Goal: Information Seeking & Learning: Learn about a topic

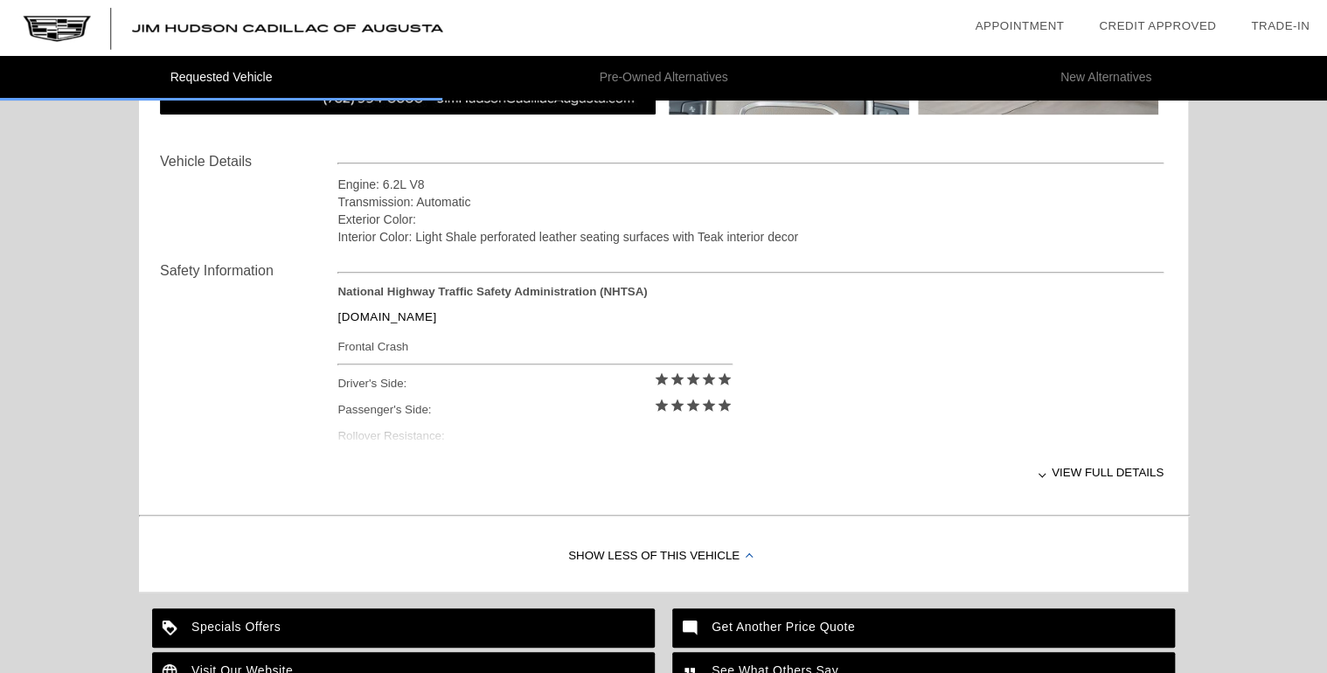
scroll to position [630, 0]
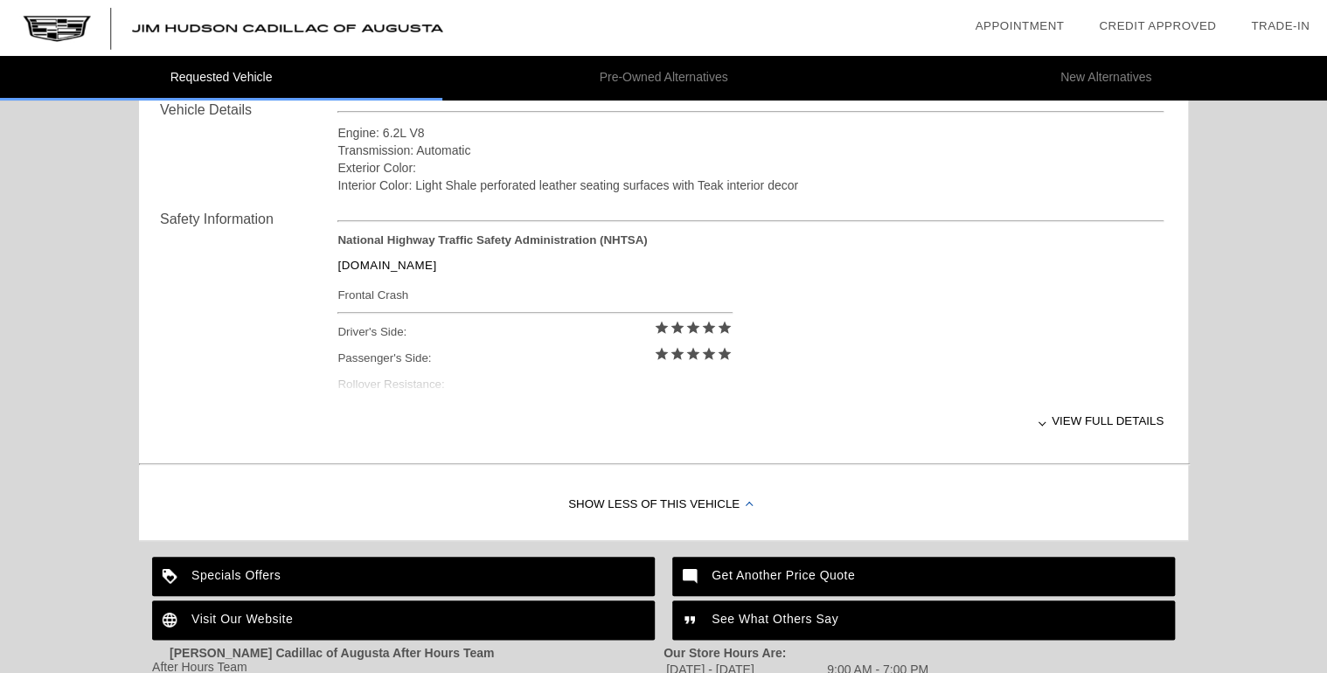
click at [1116, 422] on div "View full details" at bounding box center [751, 421] width 826 height 43
click at [1116, 422] on div "View less details" at bounding box center [751, 421] width 826 height 43
click at [1116, 422] on div "View full details" at bounding box center [751, 421] width 826 height 43
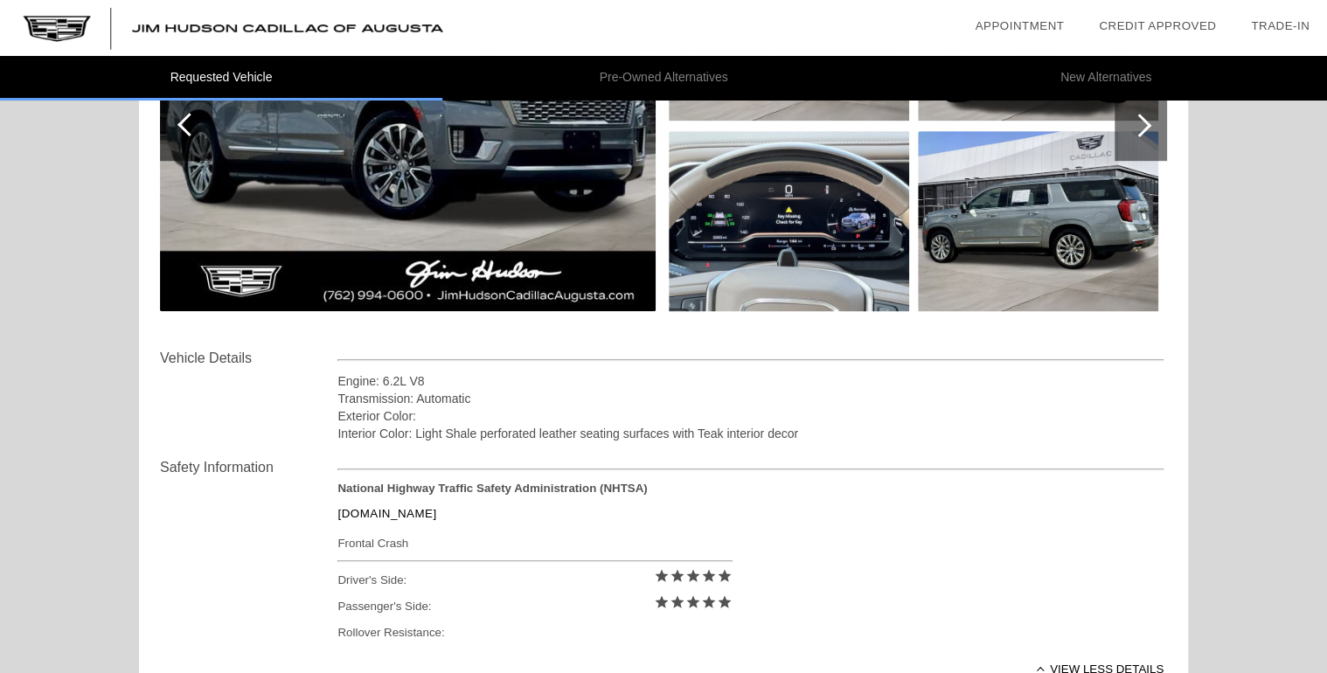
scroll to position [101, 0]
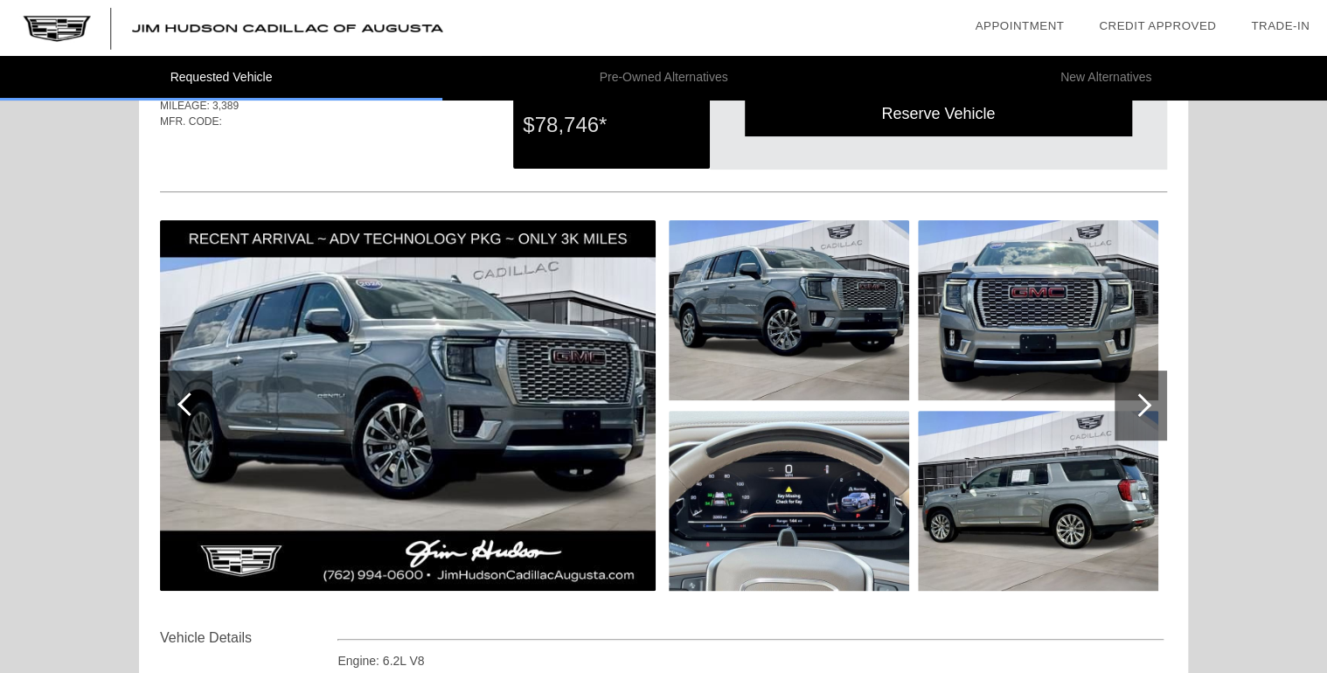
click at [1141, 403] on div at bounding box center [1140, 406] width 24 height 24
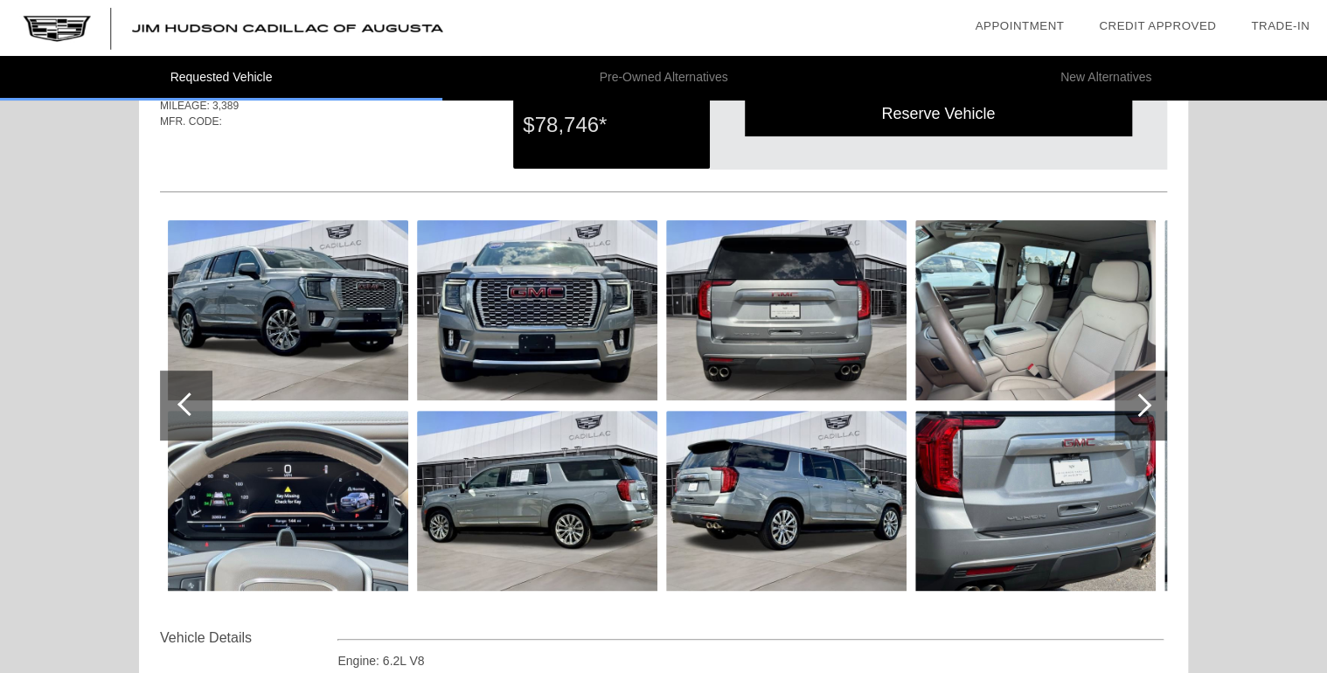
click at [553, 326] on img at bounding box center [537, 310] width 240 height 180
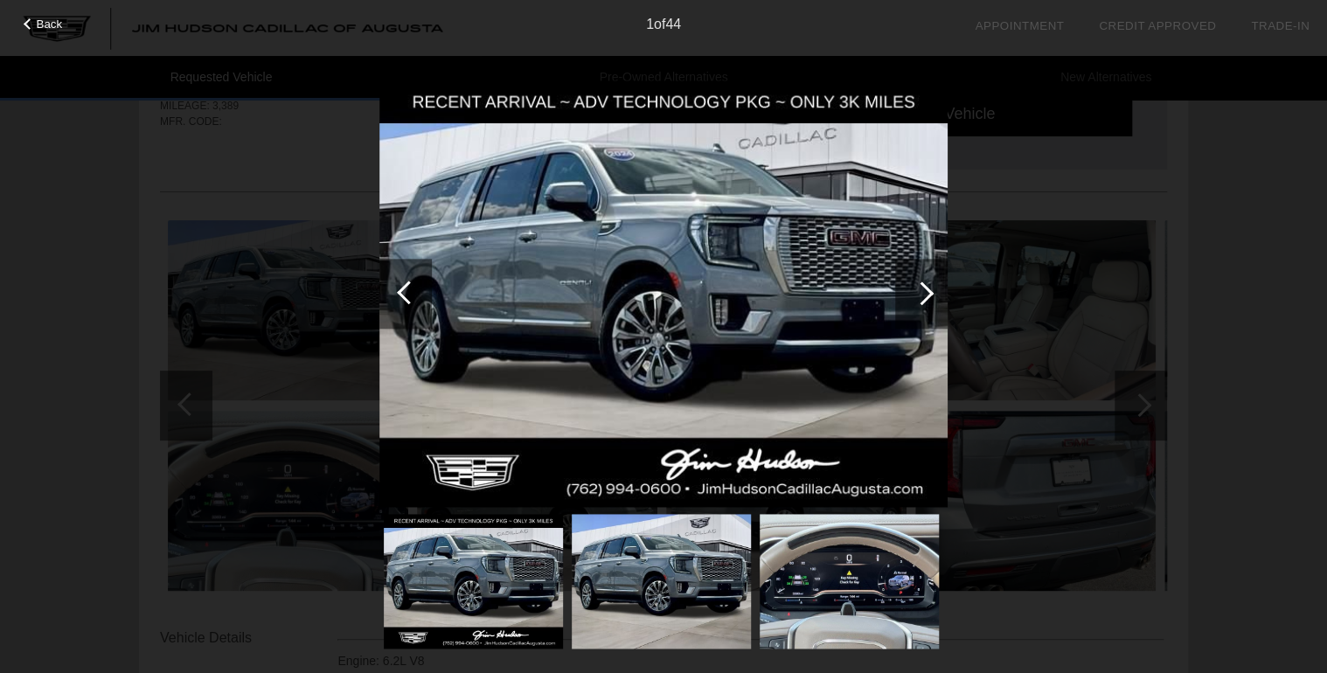
click at [52, 16] on div "1 of 44" at bounding box center [663, 17] width 1327 height 35
click at [54, 24] on span "Back" at bounding box center [50, 23] width 26 height 13
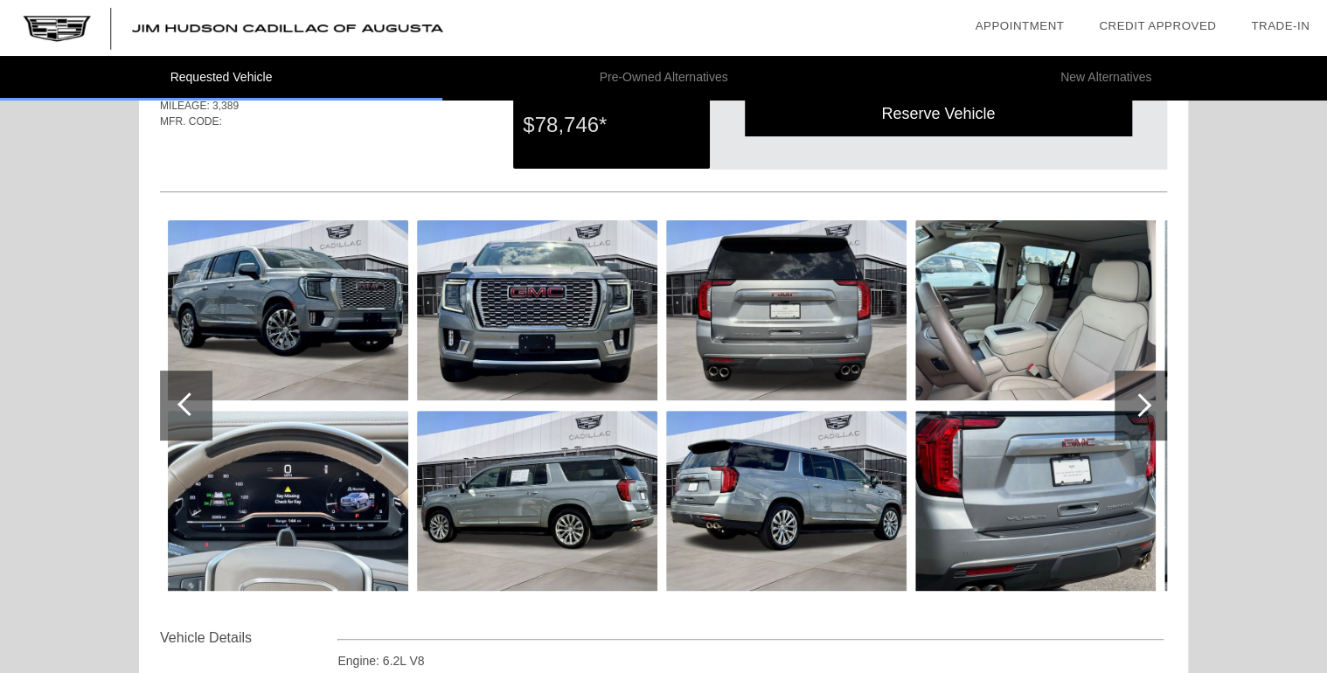
click at [836, 333] on img at bounding box center [786, 310] width 240 height 180
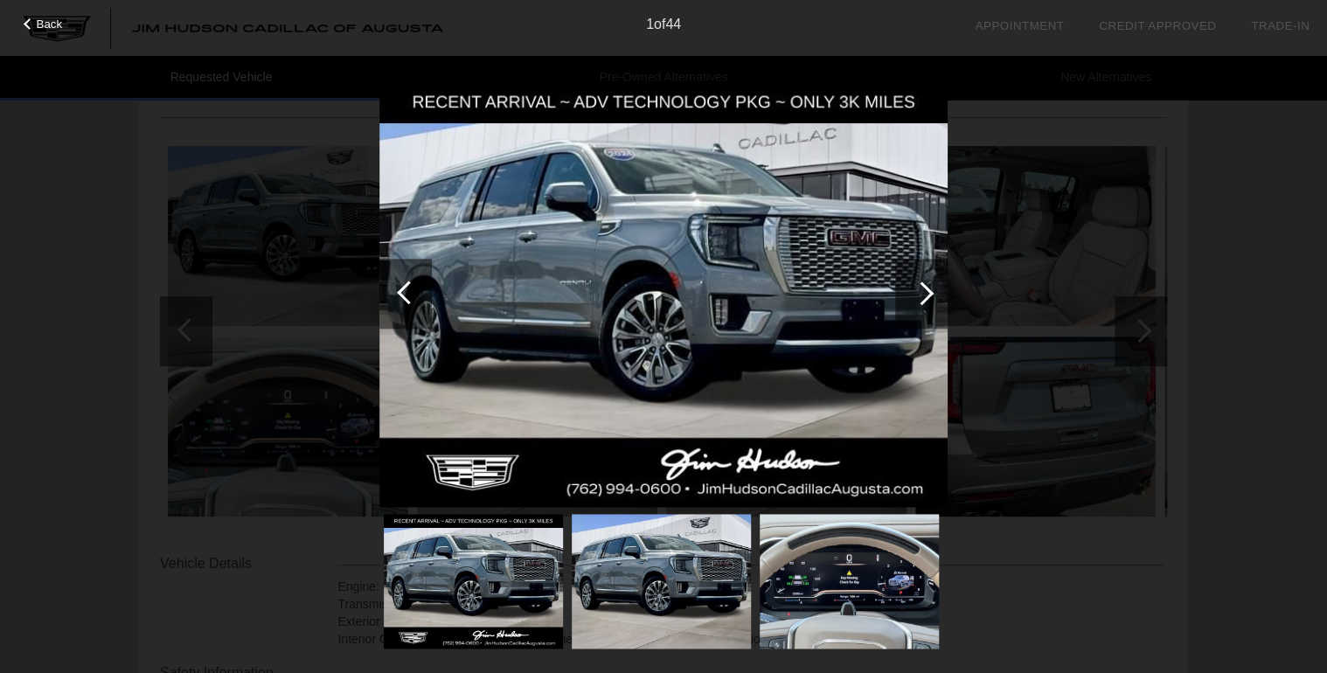
scroll to position [171, 0]
click at [41, 21] on span "Back" at bounding box center [50, 23] width 26 height 13
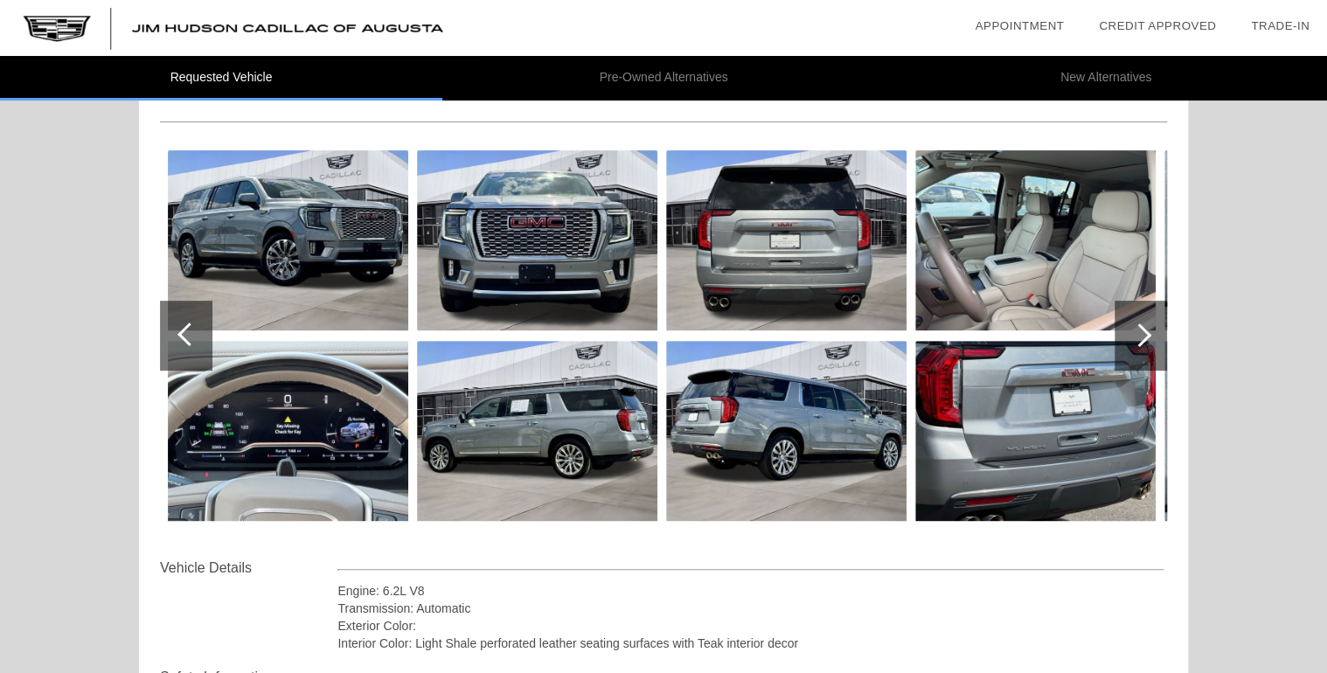
click at [1148, 332] on div at bounding box center [1140, 336] width 24 height 24
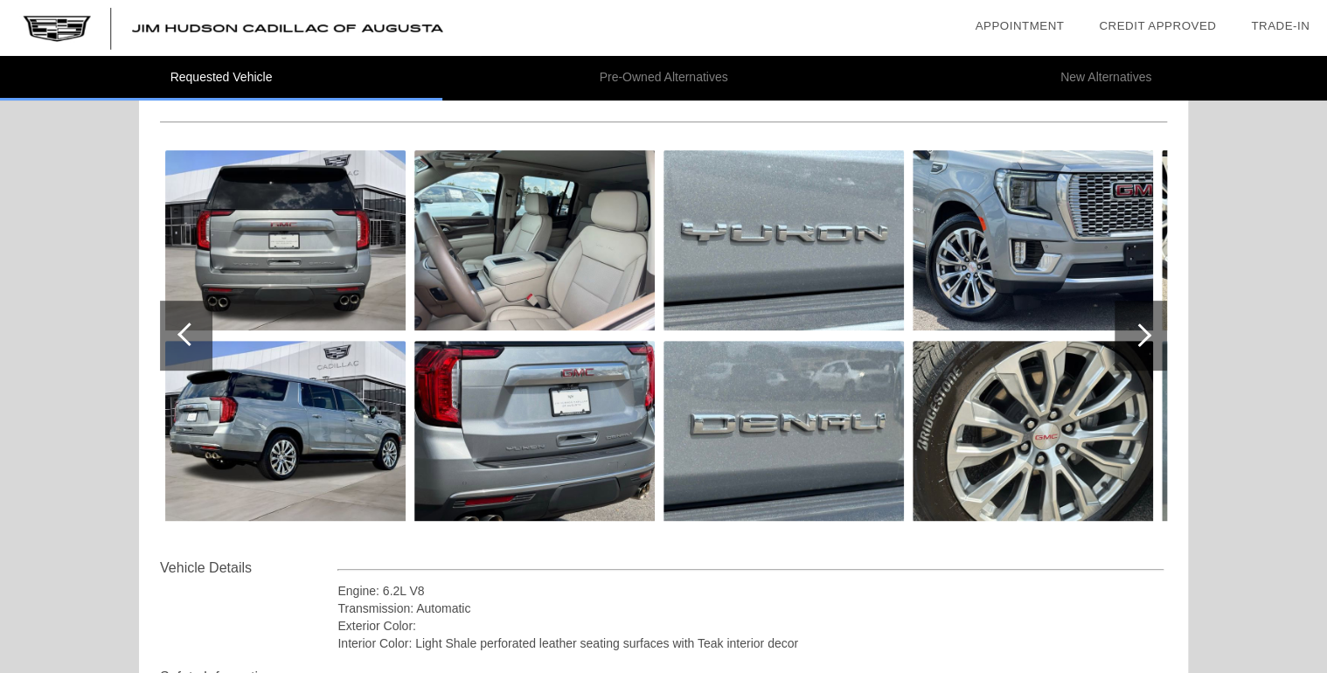
click at [1139, 339] on div at bounding box center [1140, 336] width 24 height 24
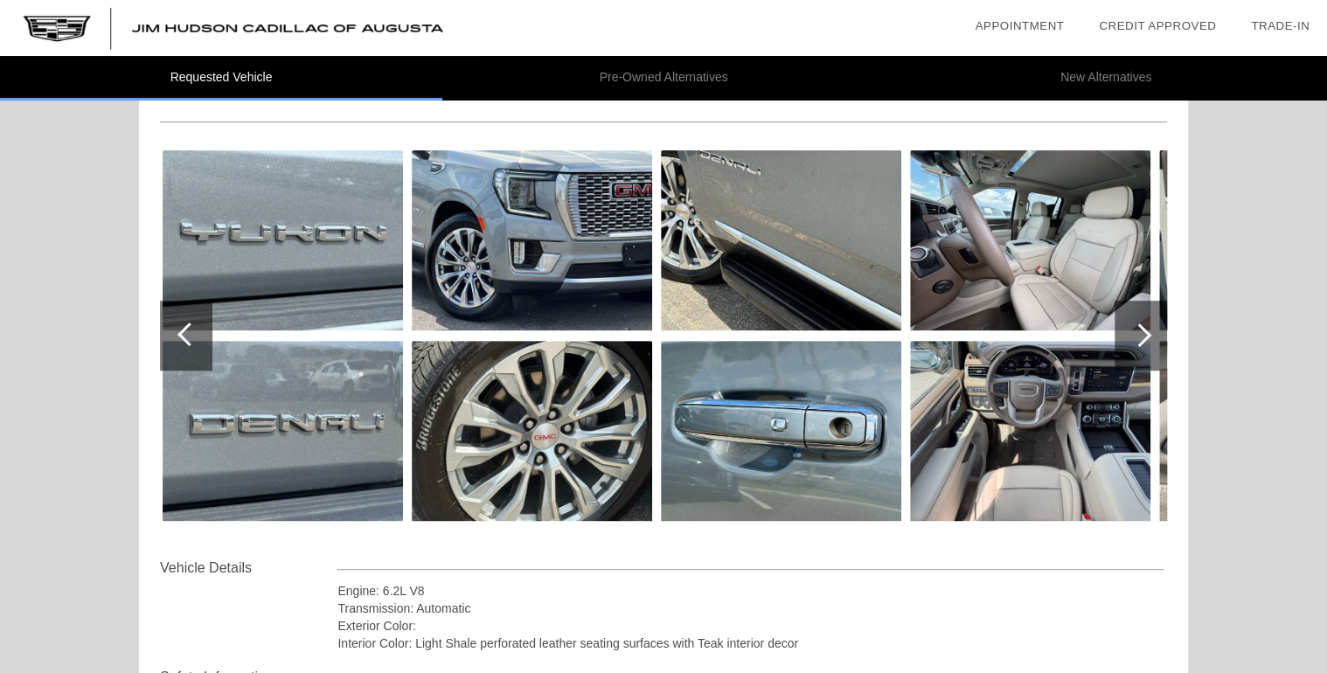
click at [1141, 331] on div at bounding box center [1140, 336] width 24 height 24
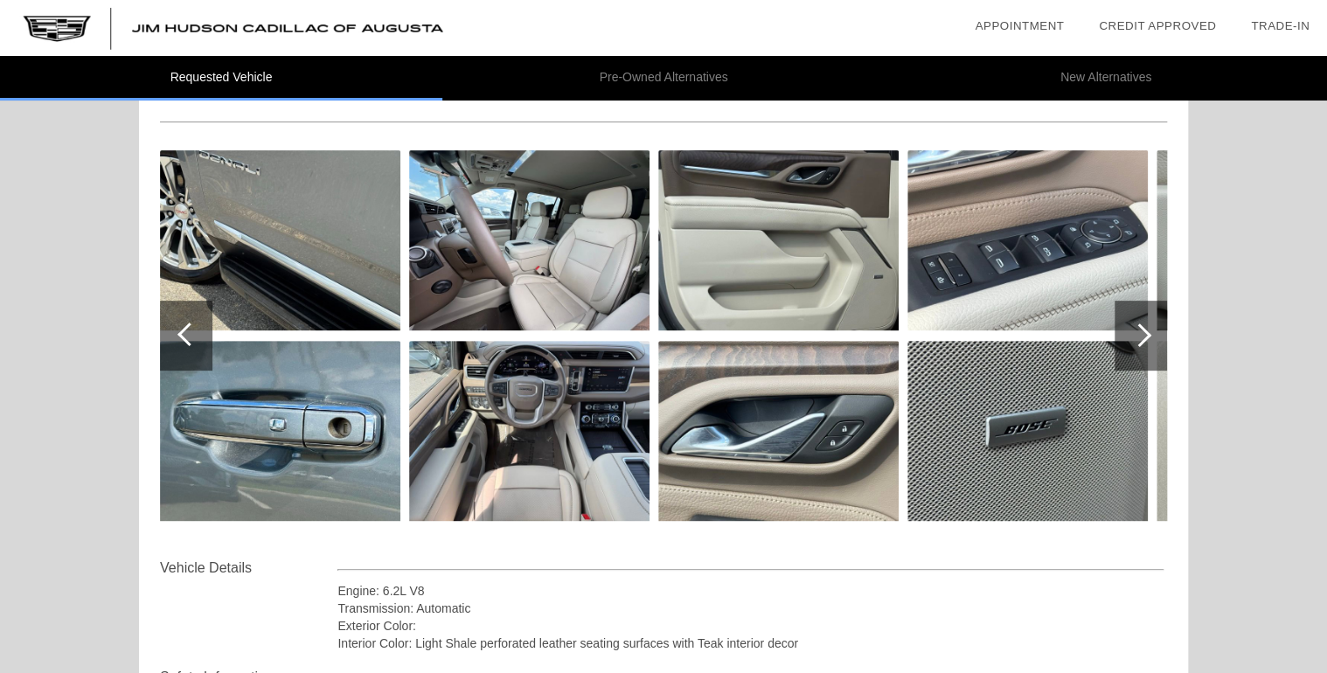
click at [1146, 334] on div at bounding box center [1140, 336] width 24 height 24
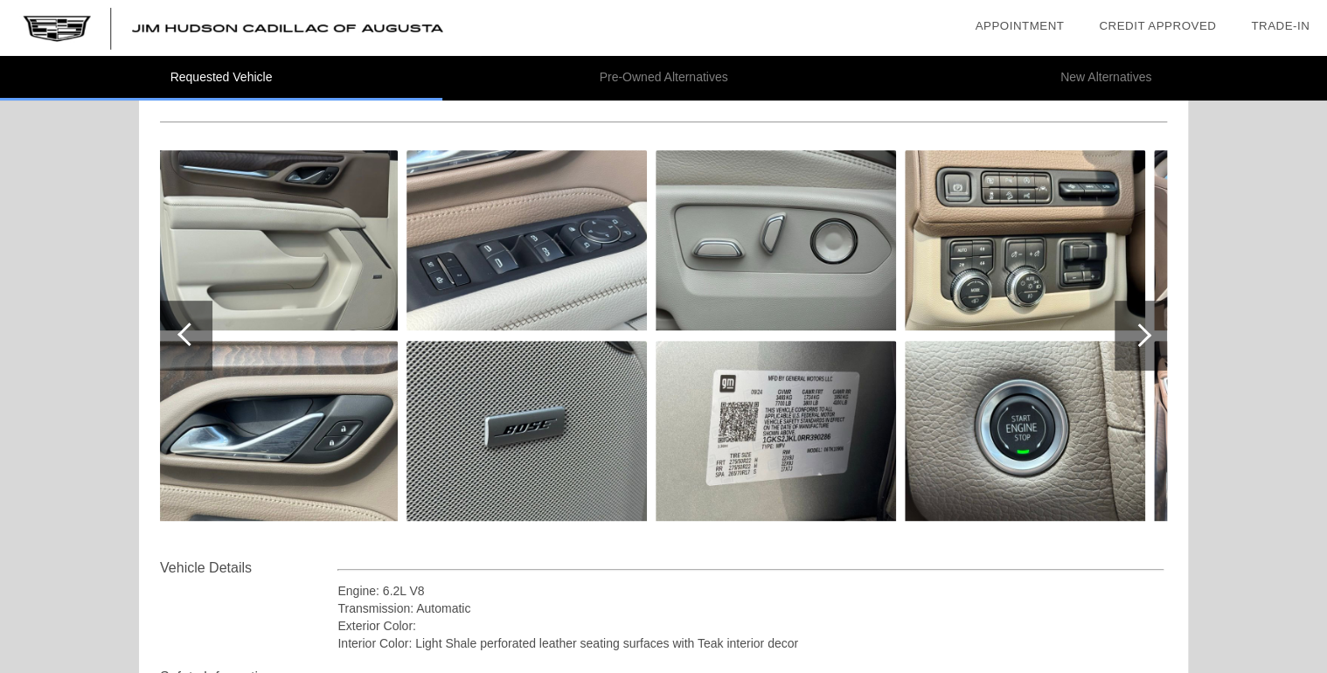
click at [1146, 334] on div at bounding box center [1140, 336] width 24 height 24
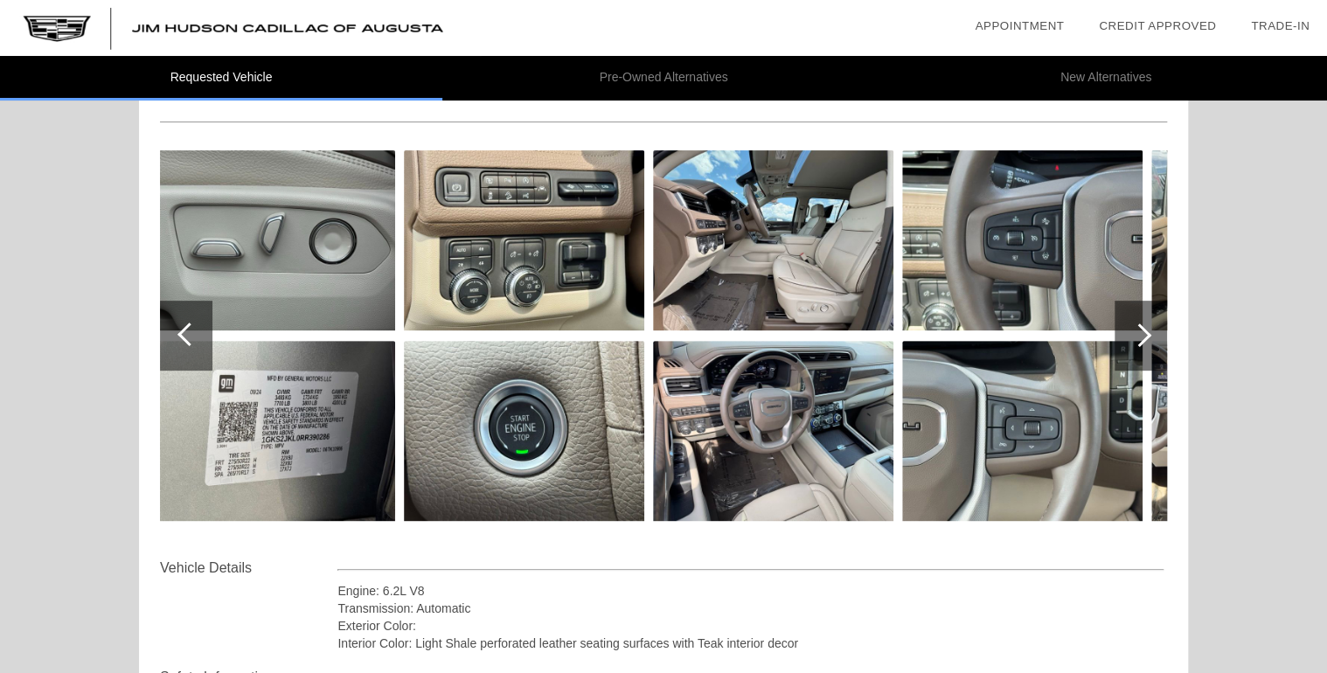
click at [1146, 334] on div at bounding box center [1140, 336] width 24 height 24
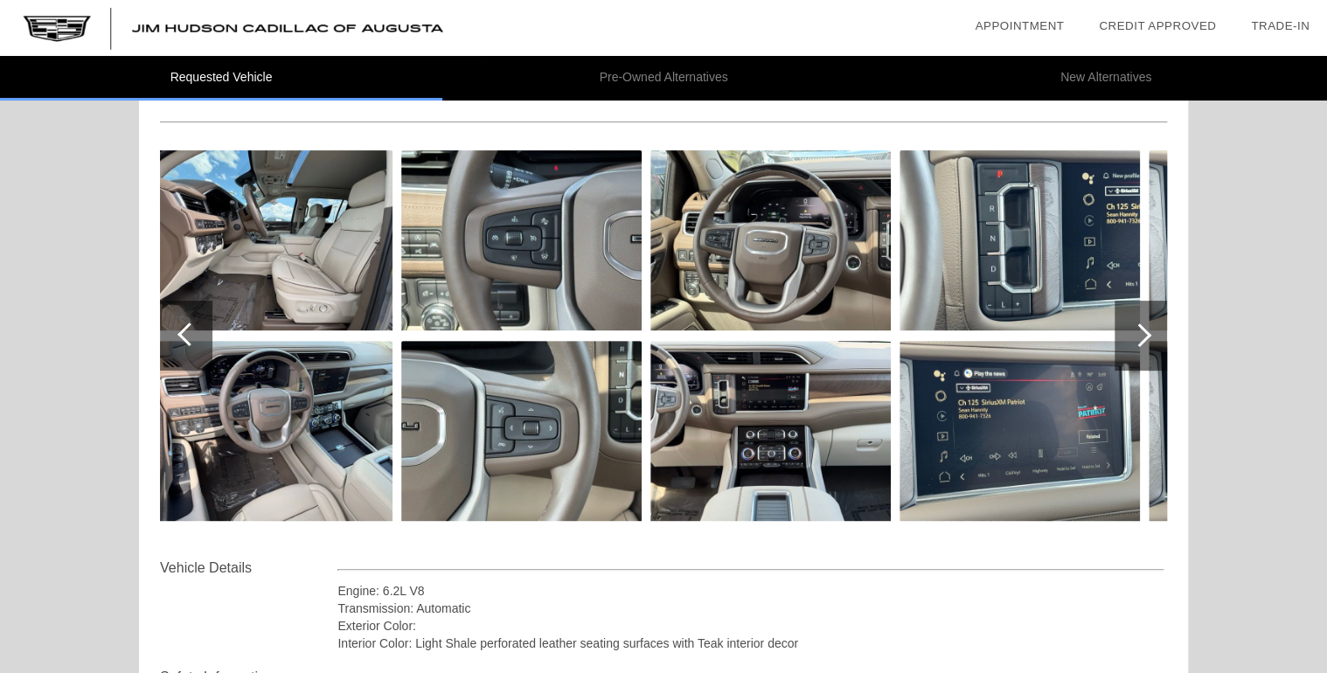
click at [1146, 334] on div at bounding box center [1140, 336] width 24 height 24
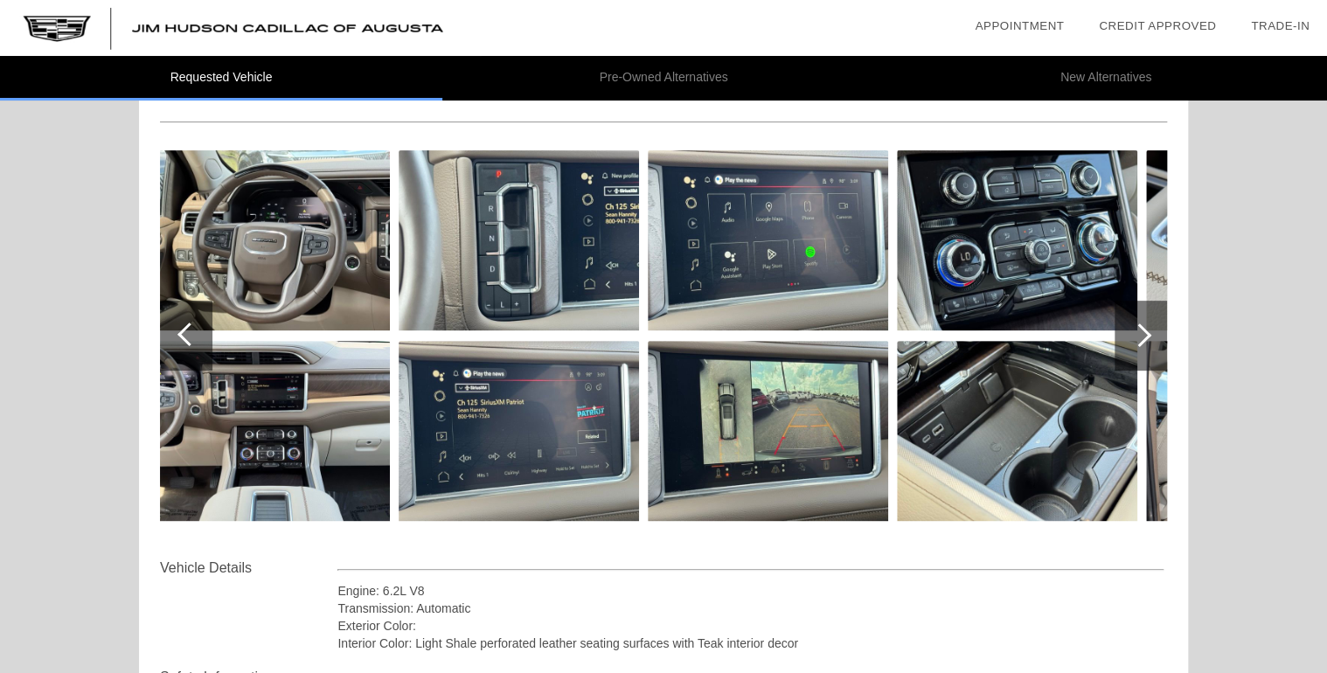
click at [1146, 334] on div at bounding box center [1140, 336] width 24 height 24
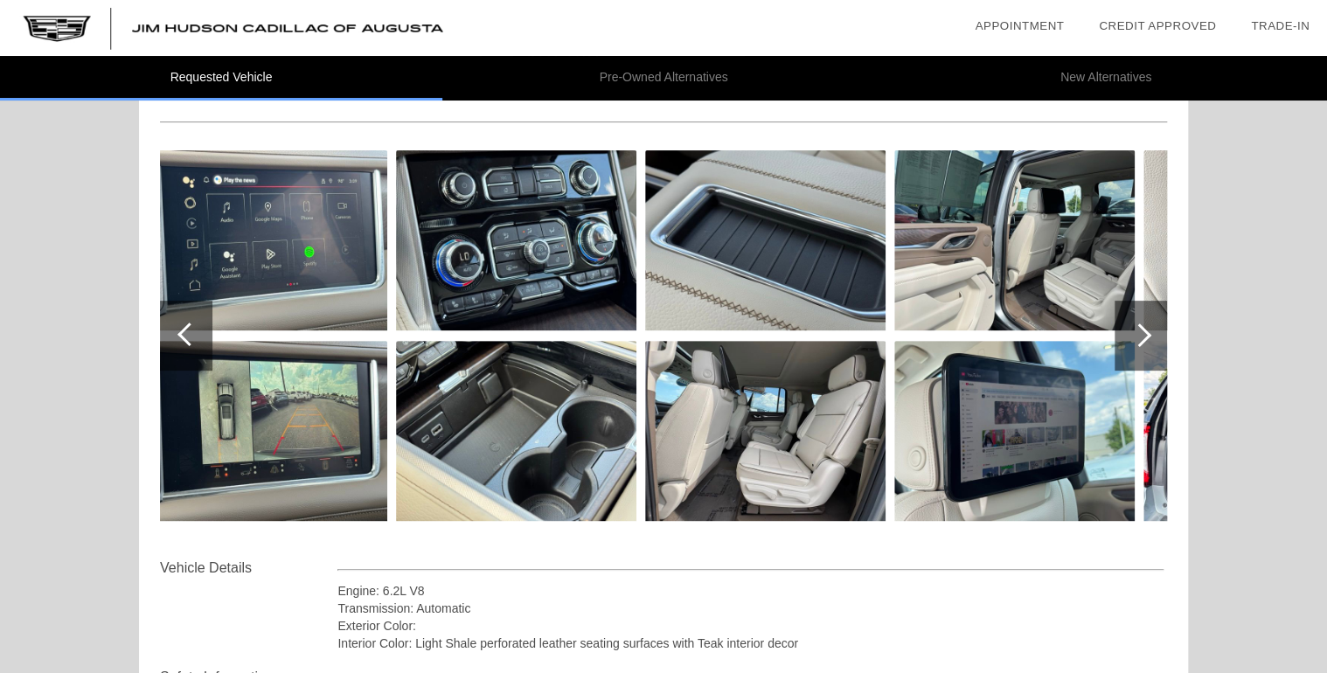
click at [1146, 334] on div at bounding box center [1140, 336] width 24 height 24
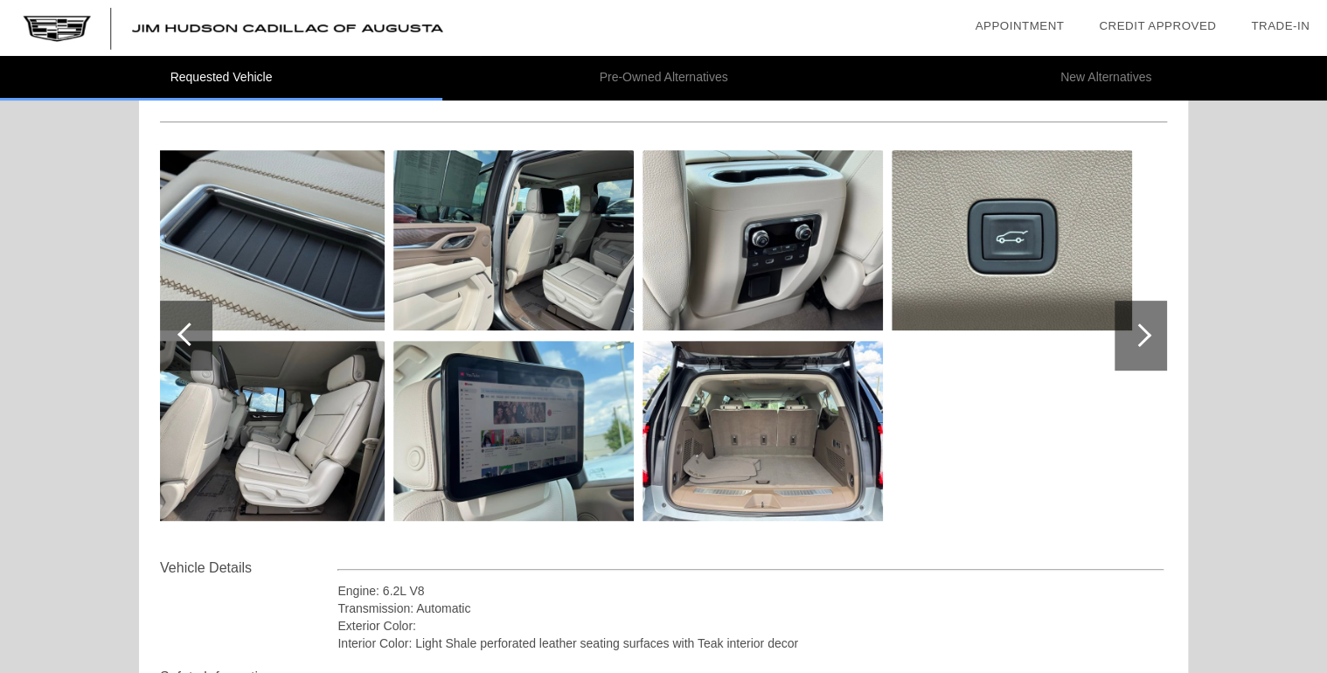
click at [1146, 334] on div at bounding box center [1140, 336] width 24 height 24
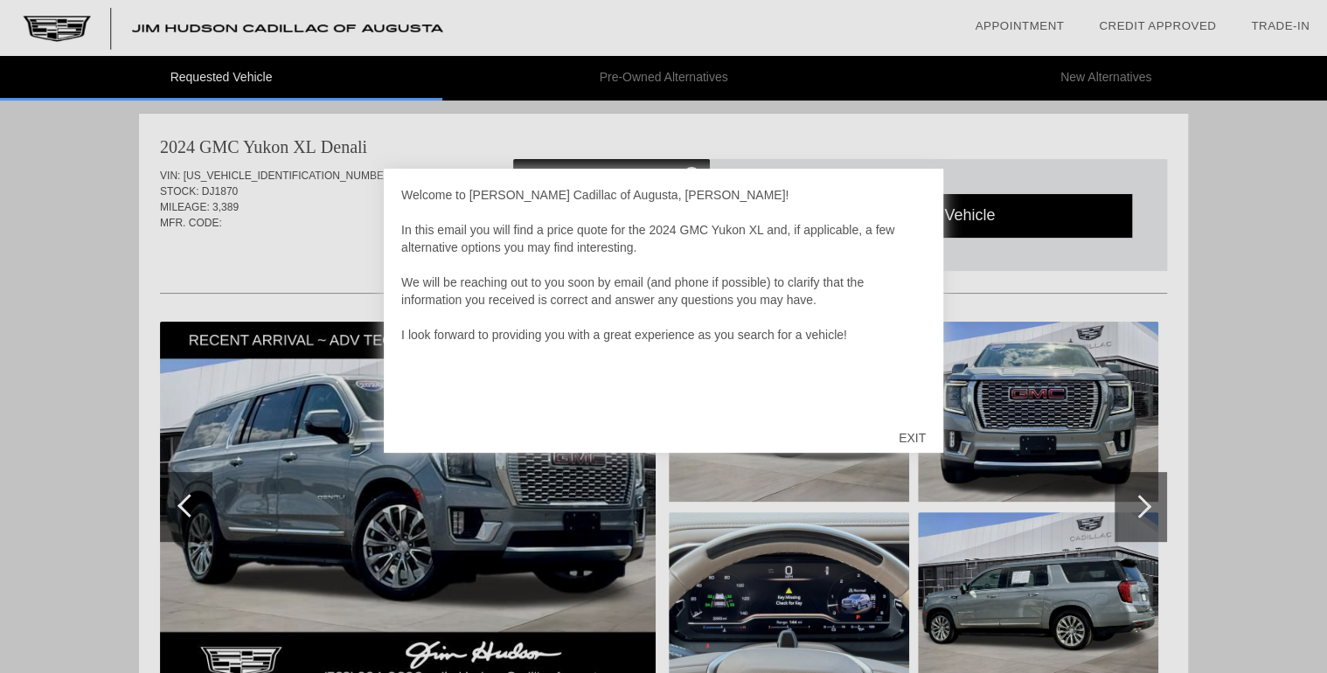
click at [918, 441] on div "EXIT" at bounding box center [912, 438] width 62 height 52
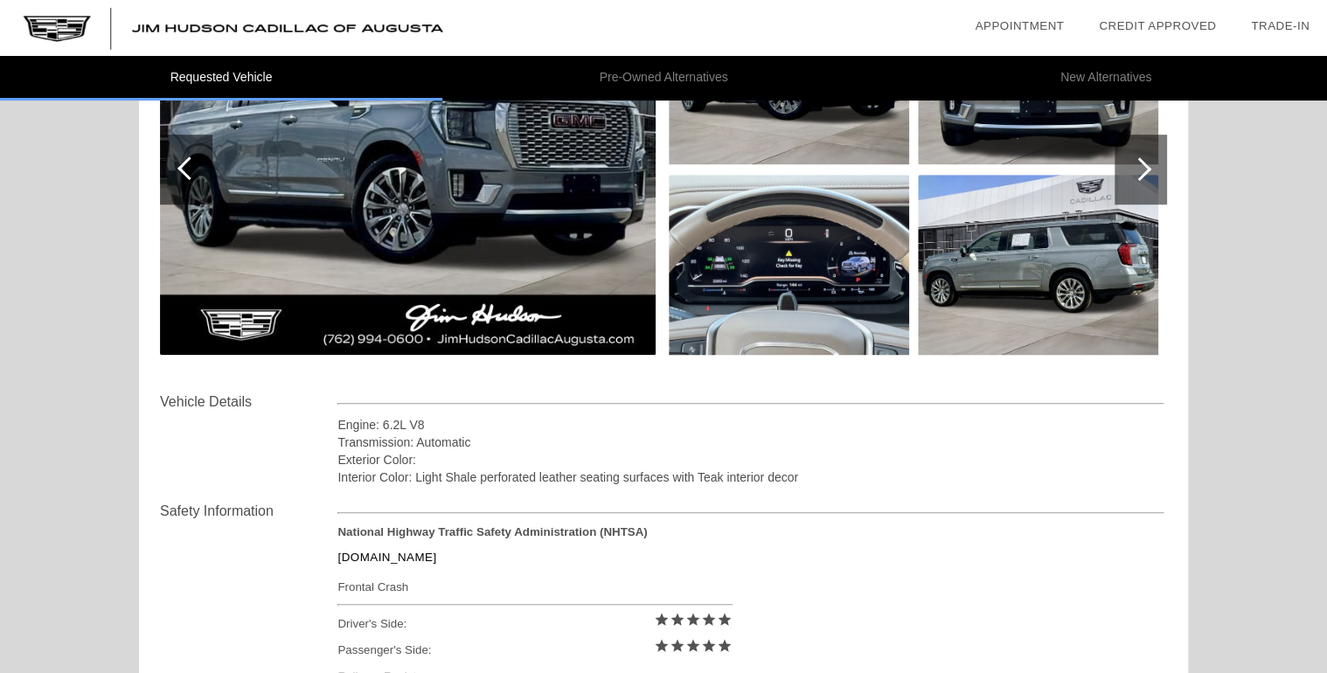
scroll to position [420, 0]
